Goal: Find specific page/section: Find specific page/section

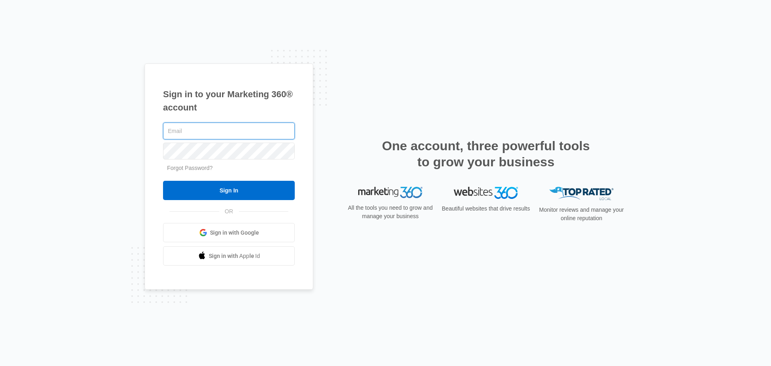
type input "[PERSON_NAME][EMAIL_ADDRESS][PERSON_NAME][DOMAIN_NAME]"
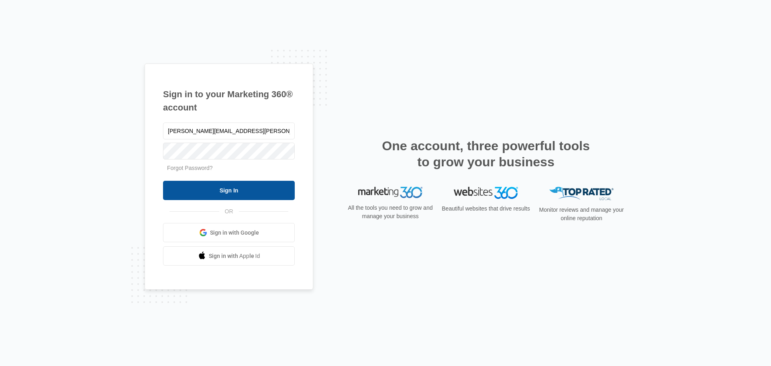
click at [258, 184] on input "Sign In" at bounding box center [229, 190] width 132 height 19
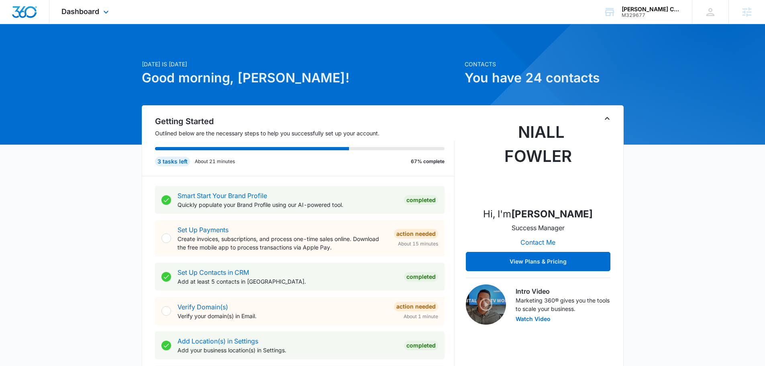
click at [91, 23] on div "Dashboard Apps Reputation Forms CRM Email Social Content Ads Intelligence Files…" at bounding box center [85, 12] width 73 height 24
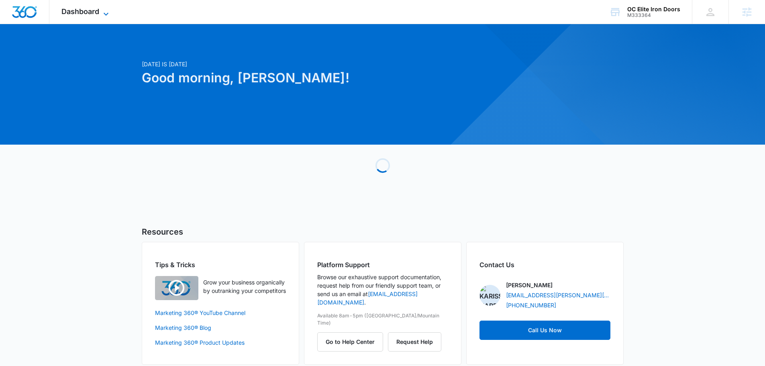
click at [107, 12] on icon at bounding box center [106, 14] width 10 height 10
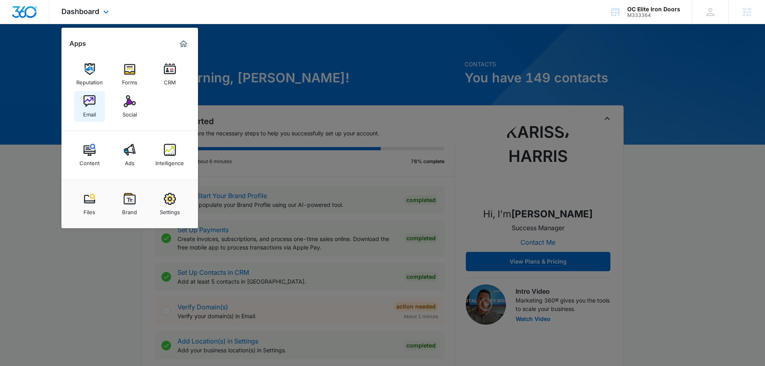
click at [87, 110] on div "Email" at bounding box center [89, 112] width 13 height 10
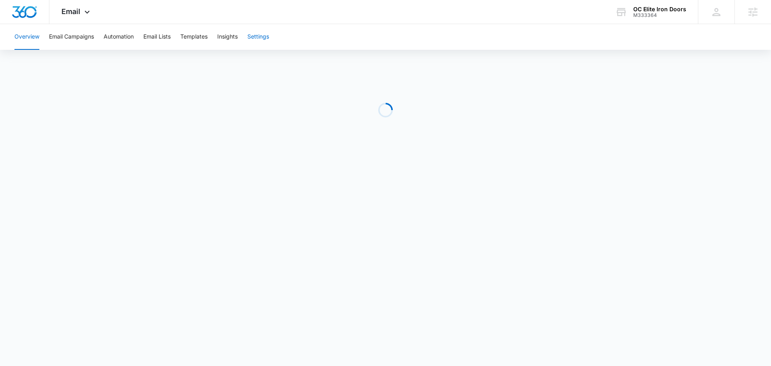
click at [267, 40] on button "Settings" at bounding box center [258, 37] width 22 height 26
click at [256, 37] on button "Settings" at bounding box center [258, 37] width 22 height 26
click at [118, 110] on link "Sending Domains" at bounding box center [106, 112] width 46 height 8
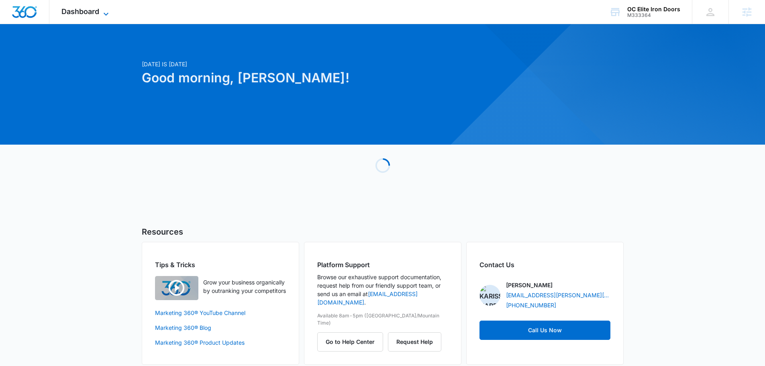
click at [95, 15] on span "Dashboard" at bounding box center [80, 11] width 38 height 8
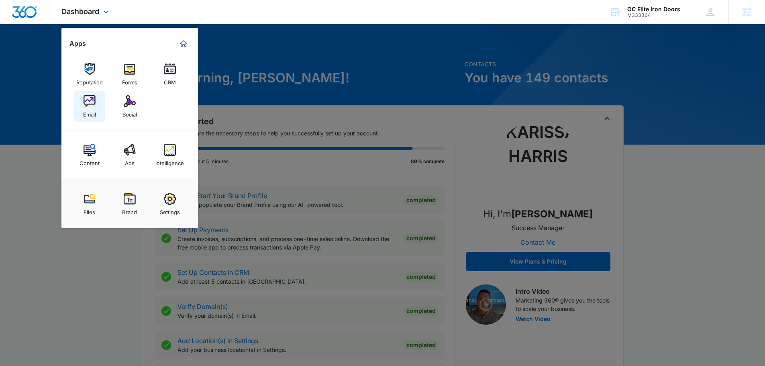
click at [83, 103] on link "Email" at bounding box center [89, 106] width 31 height 31
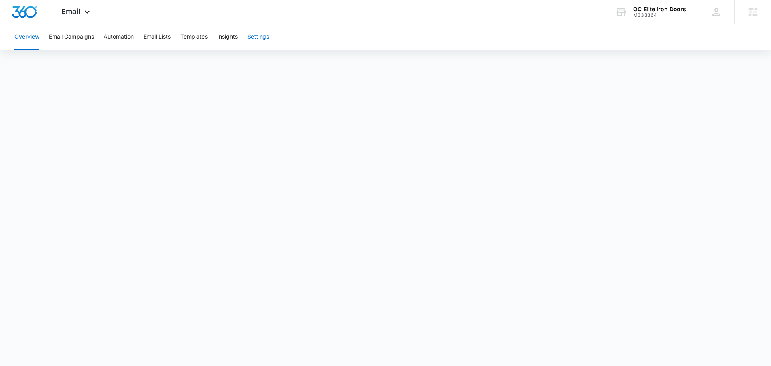
click at [264, 40] on button "Settings" at bounding box center [258, 37] width 22 height 26
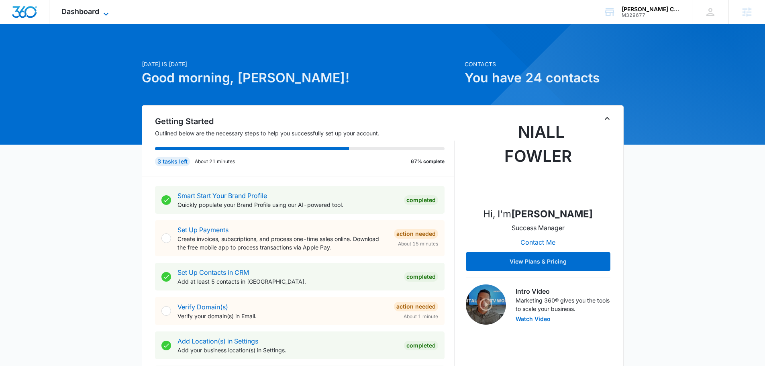
click at [108, 12] on icon at bounding box center [106, 14] width 10 height 10
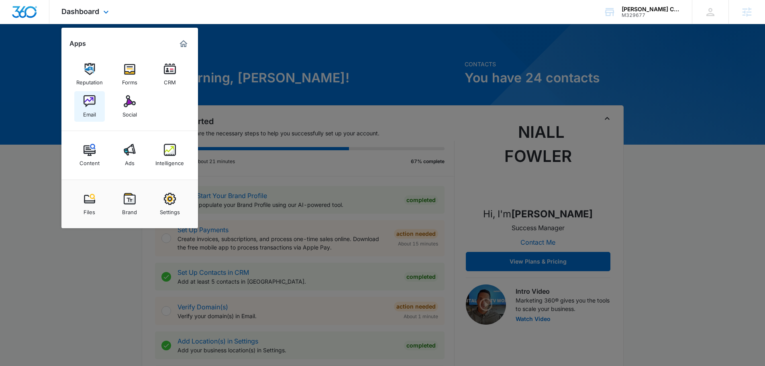
click at [91, 108] on div "Email" at bounding box center [89, 112] width 13 height 10
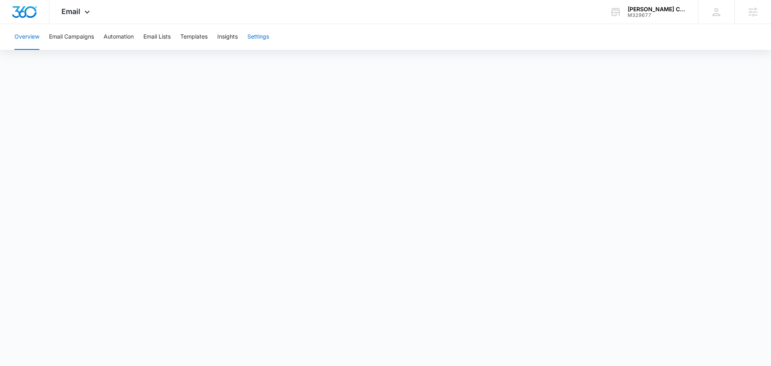
click at [252, 37] on button "Settings" at bounding box center [258, 37] width 22 height 26
